Goal: Information Seeking & Learning: Learn about a topic

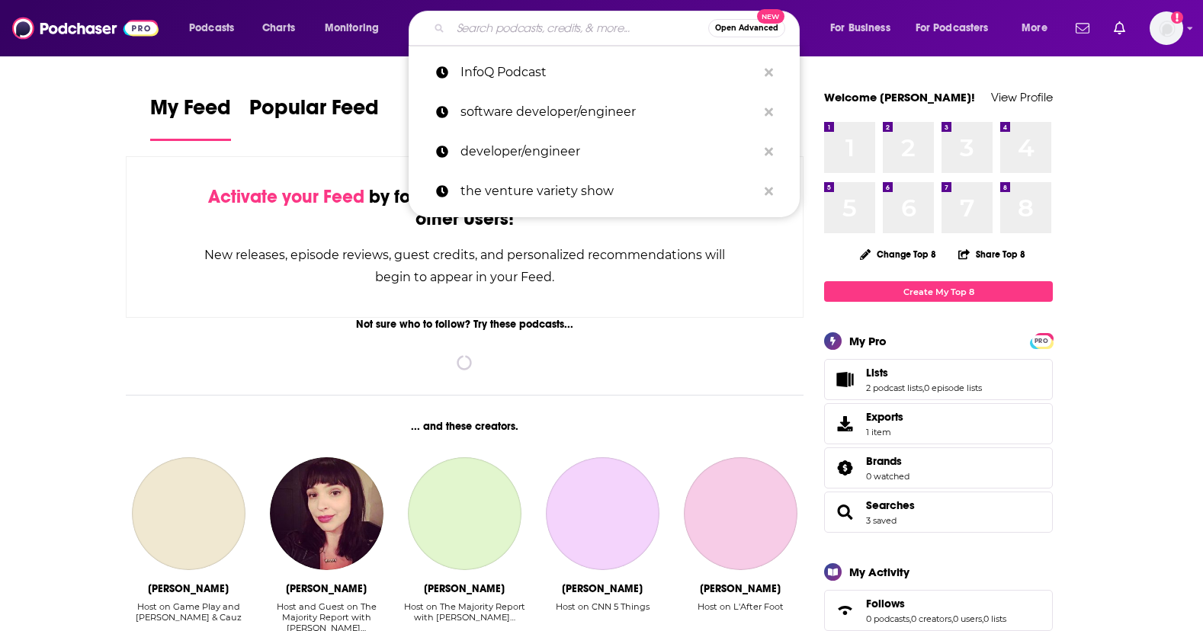
click at [455, 18] on input "Search podcasts, credits, & more..." at bounding box center [579, 28] width 258 height 24
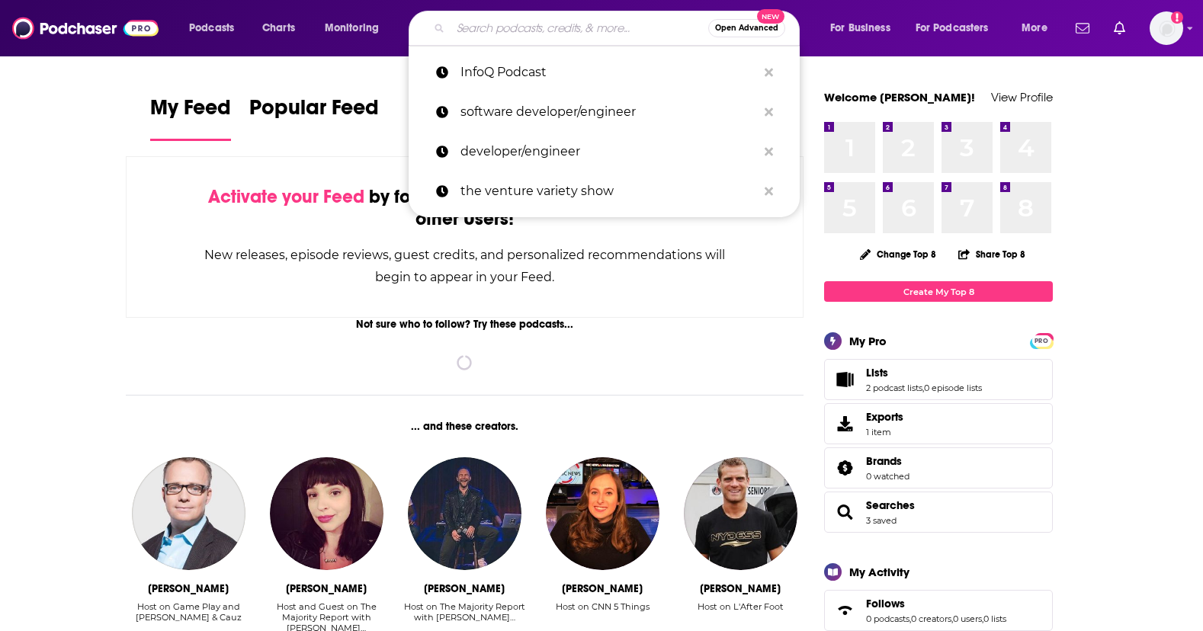
paste input "Dwarkesh Podcast"
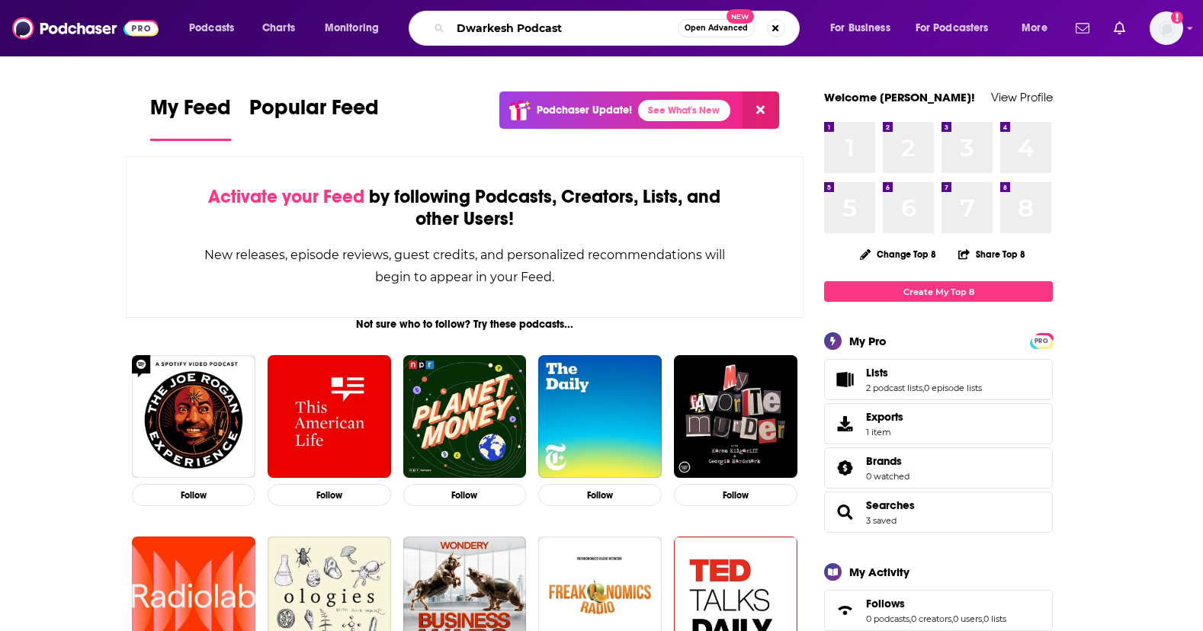
type input "Dwarkesh Podcast"
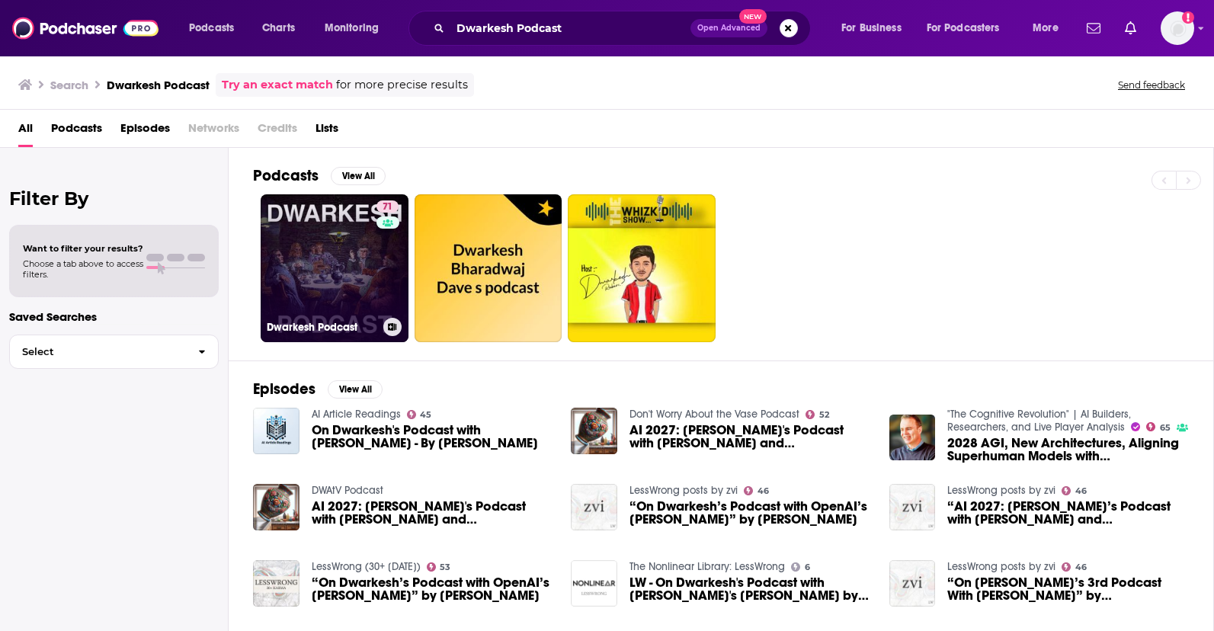
click at [383, 318] on div at bounding box center [392, 327] width 18 height 18
click at [307, 268] on link "71 [PERSON_NAME] Podcast" at bounding box center [335, 268] width 148 height 148
